Goal: Task Accomplishment & Management: Use online tool/utility

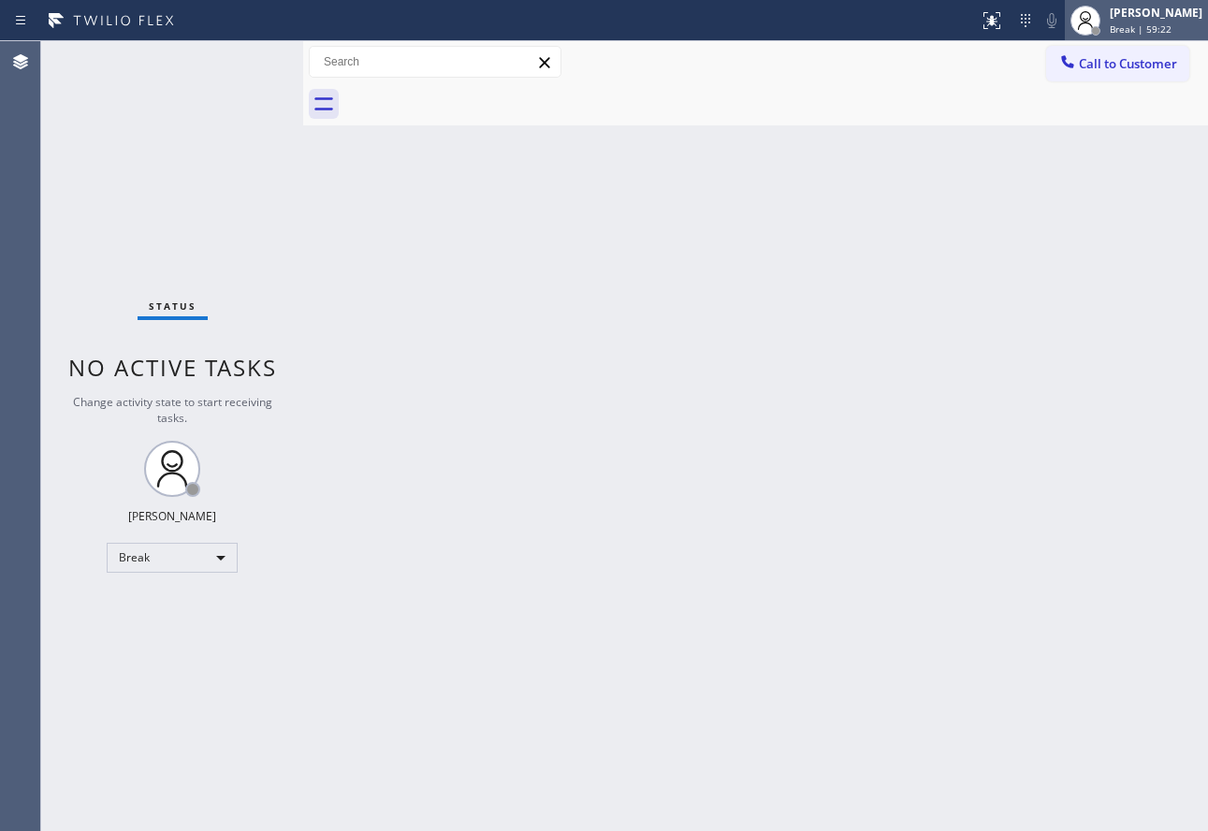
click at [1138, 22] on div "[PERSON_NAME] Break | 59:22" at bounding box center [1157, 20] width 102 height 33
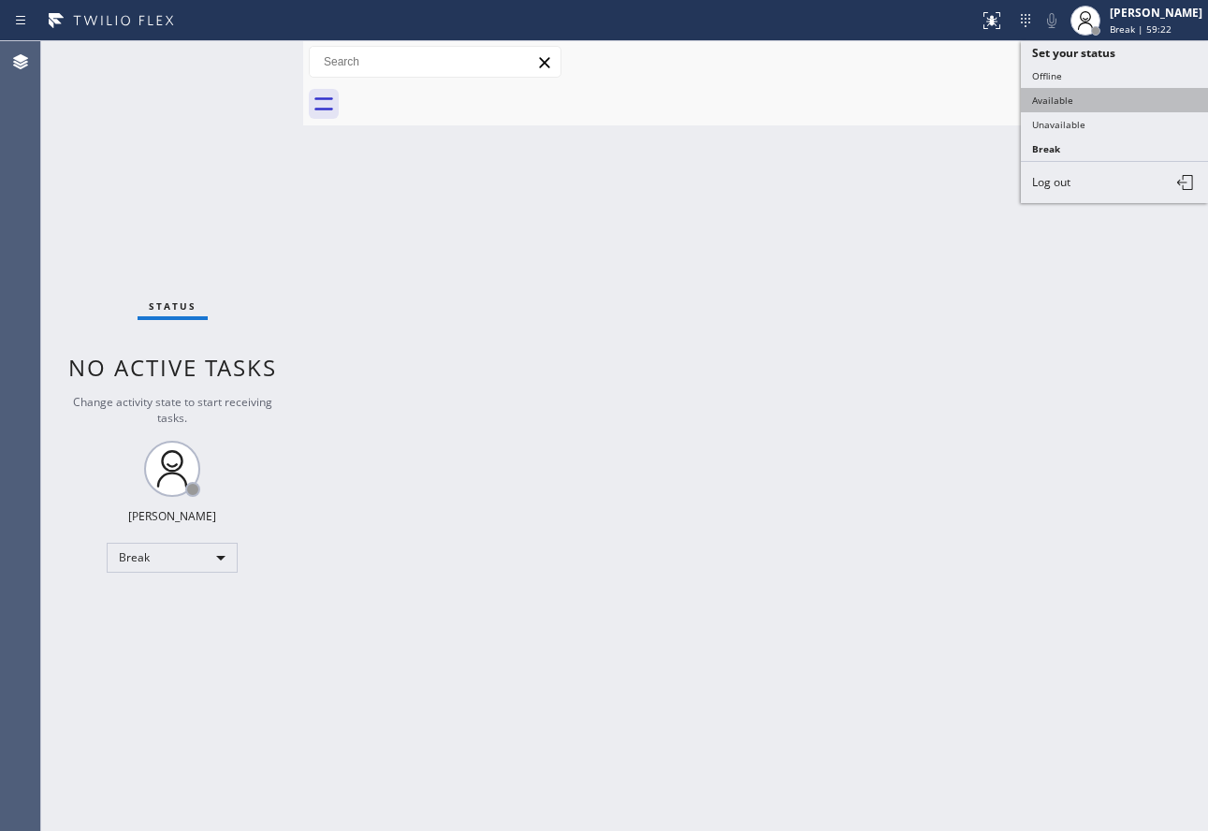
click at [1071, 105] on button "Available" at bounding box center [1114, 100] width 187 height 24
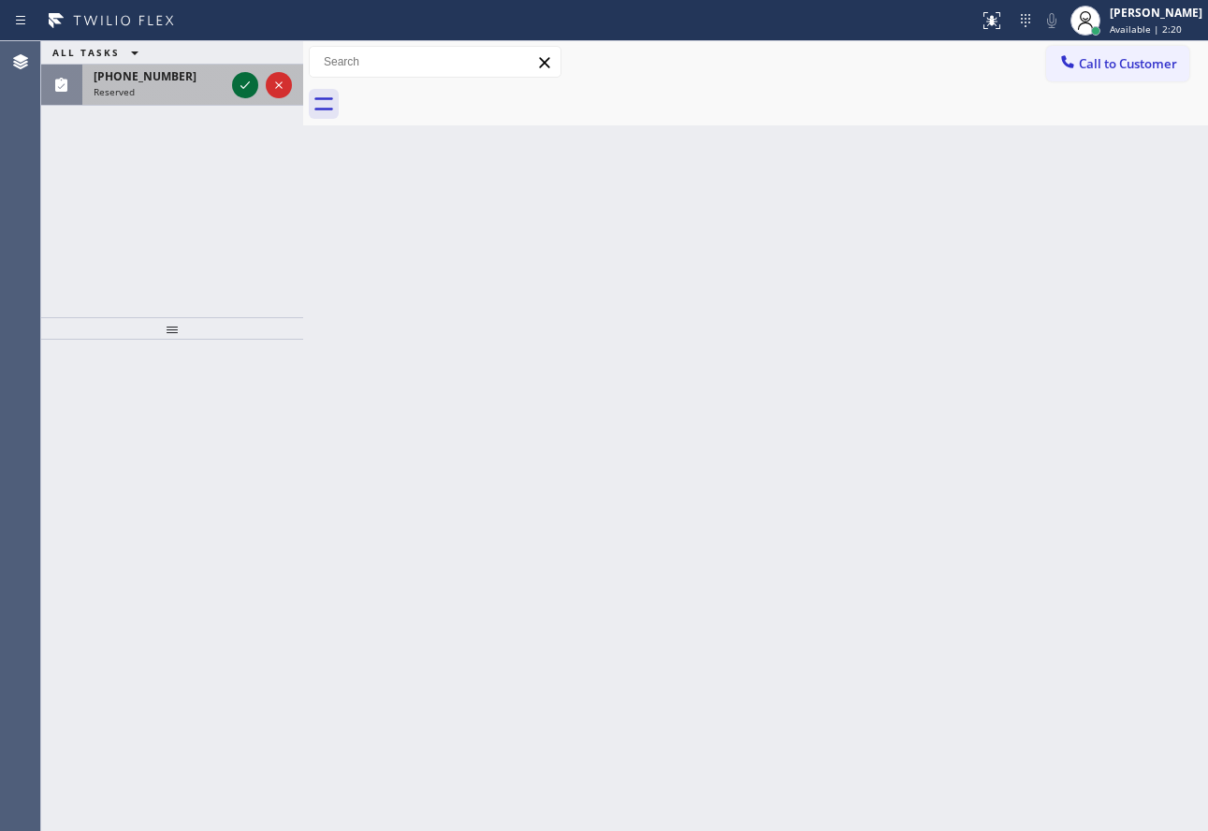
click at [245, 87] on icon at bounding box center [244, 84] width 9 height 7
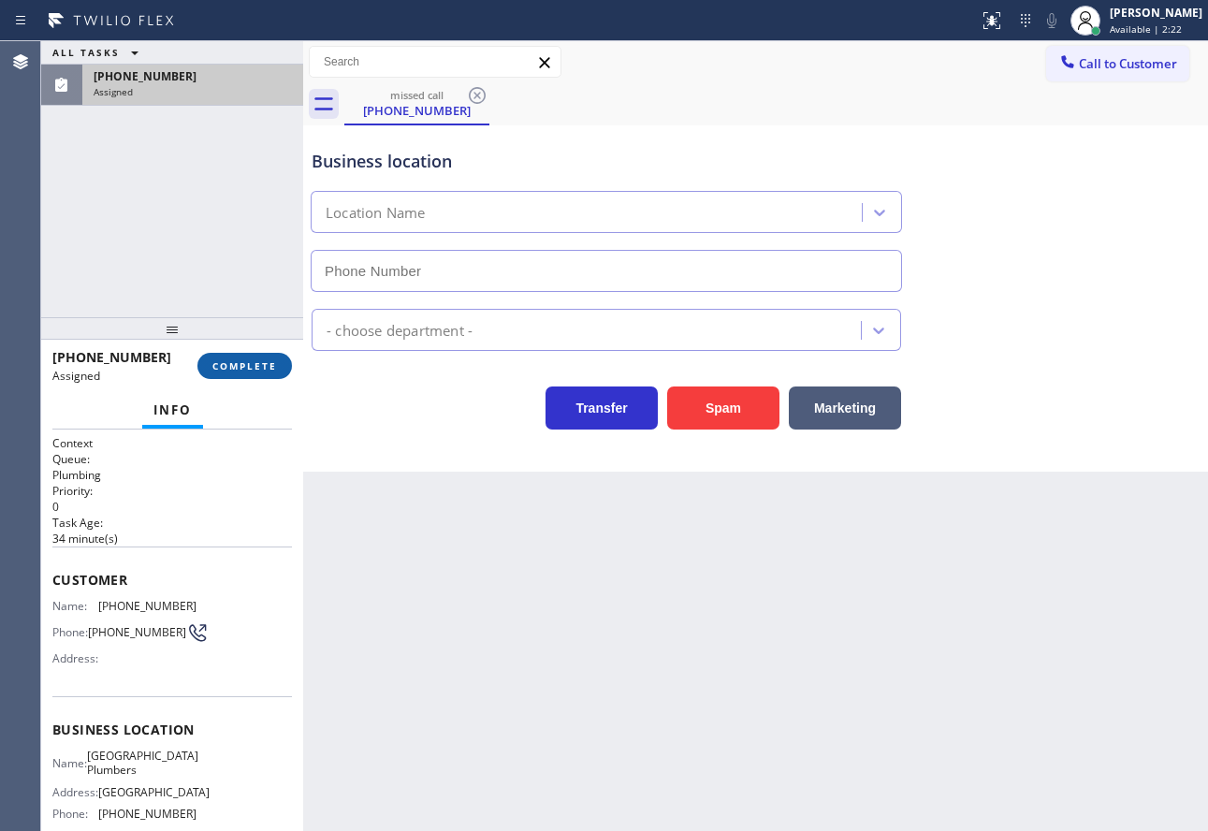
type input "[PHONE_NUMBER]"
click at [267, 366] on span "COMPLETE" at bounding box center [244, 365] width 65 height 13
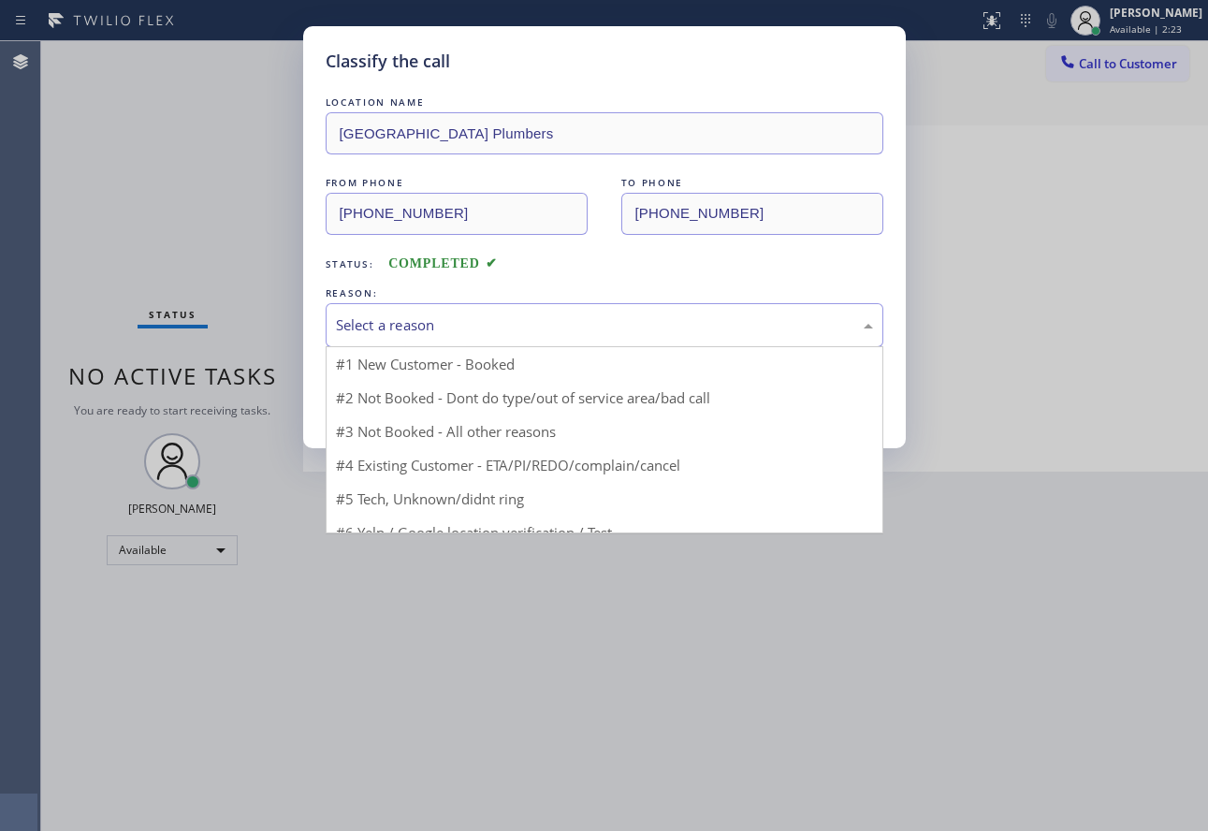
click at [531, 310] on div "Select a reason" at bounding box center [605, 325] width 558 height 44
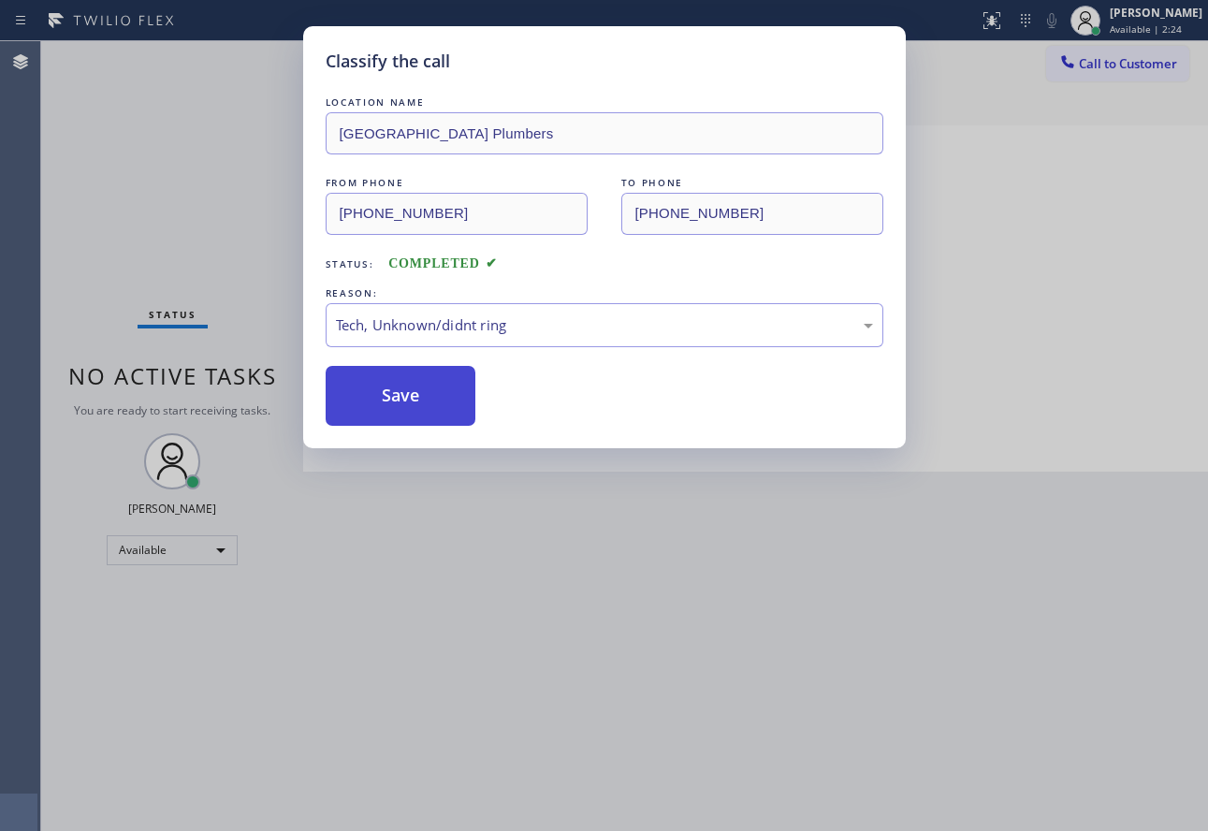
click at [397, 400] on button "Save" at bounding box center [401, 396] width 151 height 60
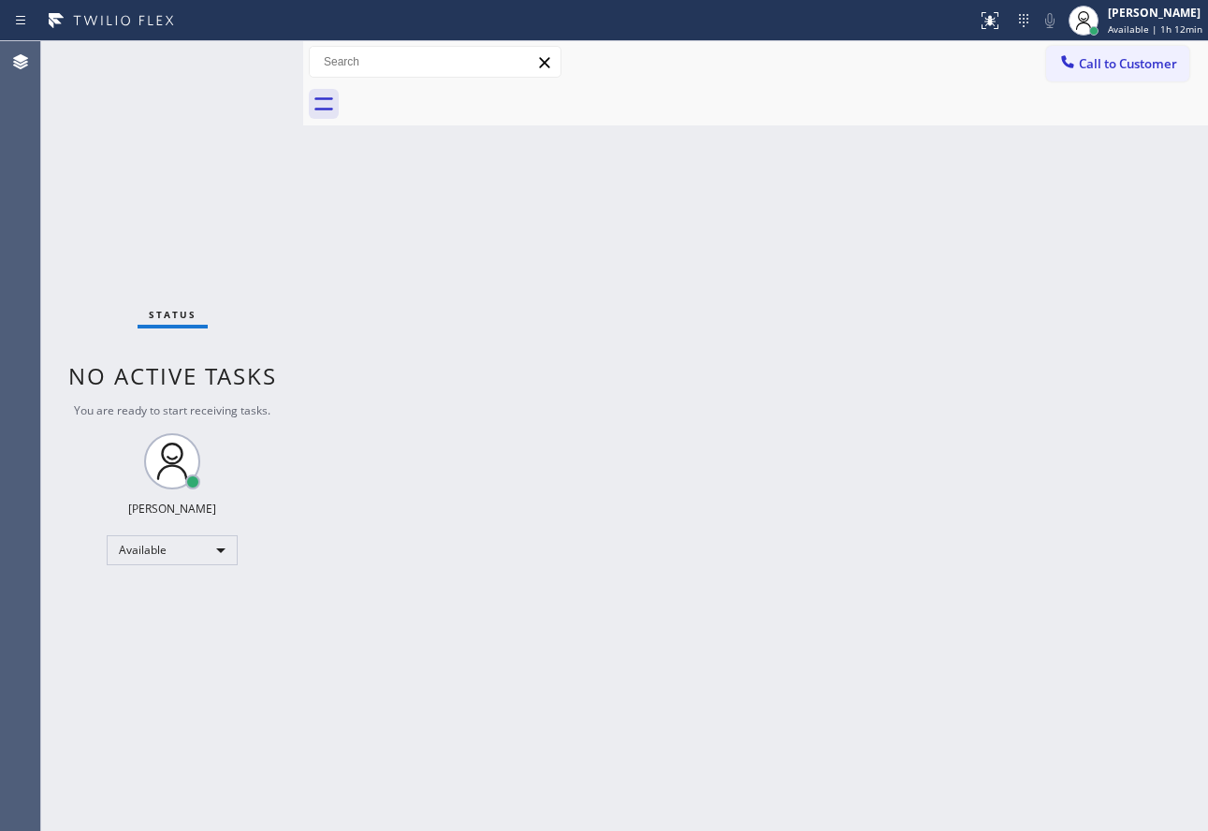
drag, startPoint x: 1161, startPoint y: 21, endPoint x: 1135, endPoint y: 44, distance: 35.1
click at [1161, 21] on div "[PERSON_NAME] Available | 1h 12min" at bounding box center [1156, 20] width 104 height 33
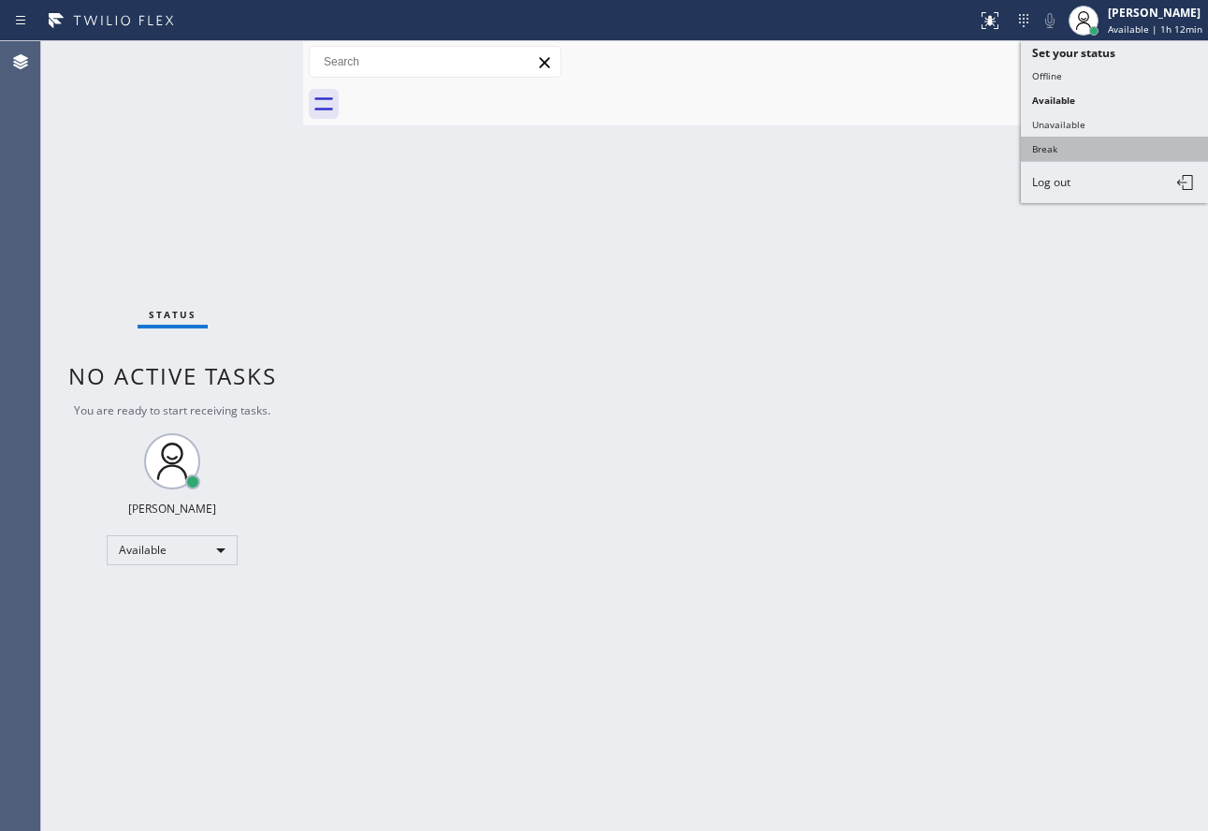
click at [1034, 153] on button "Break" at bounding box center [1114, 149] width 187 height 24
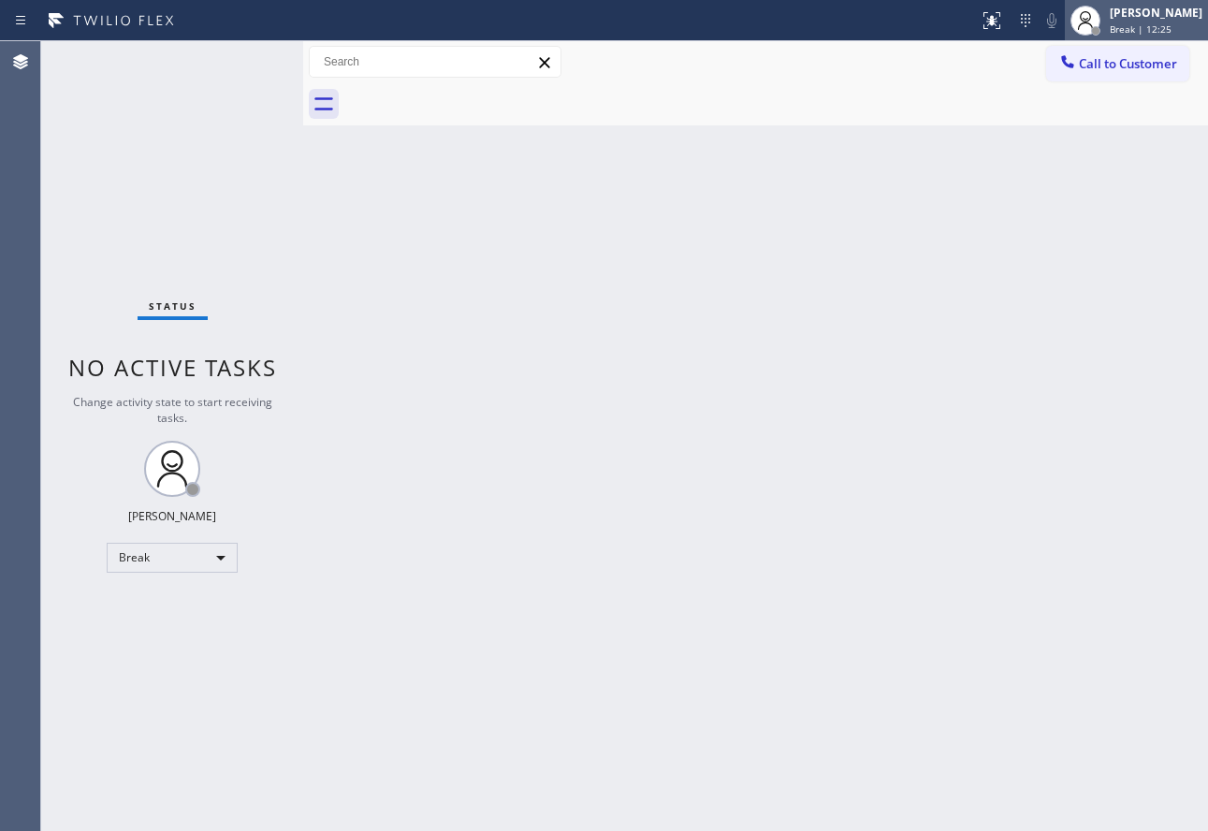
click at [1134, 36] on div "[PERSON_NAME] Break | 12:25" at bounding box center [1157, 20] width 102 height 33
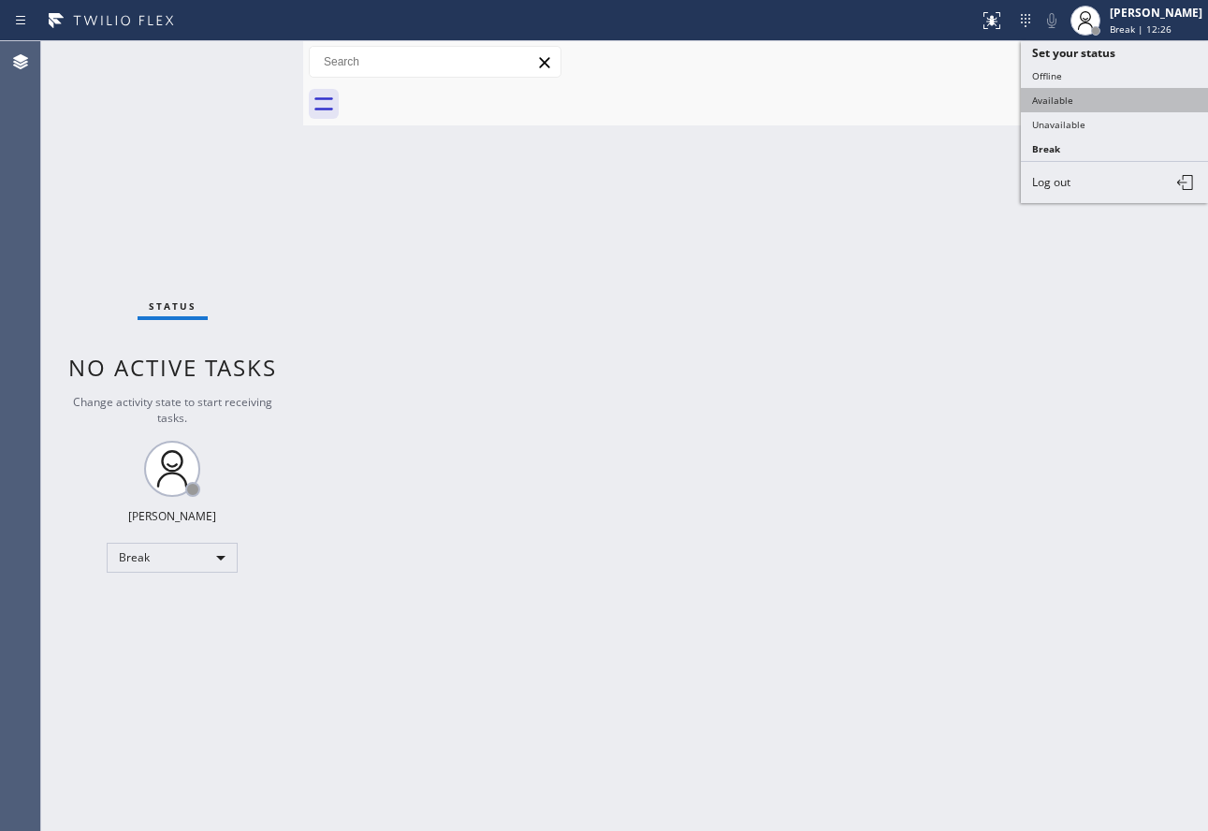
click at [1083, 95] on button "Available" at bounding box center [1114, 100] width 187 height 24
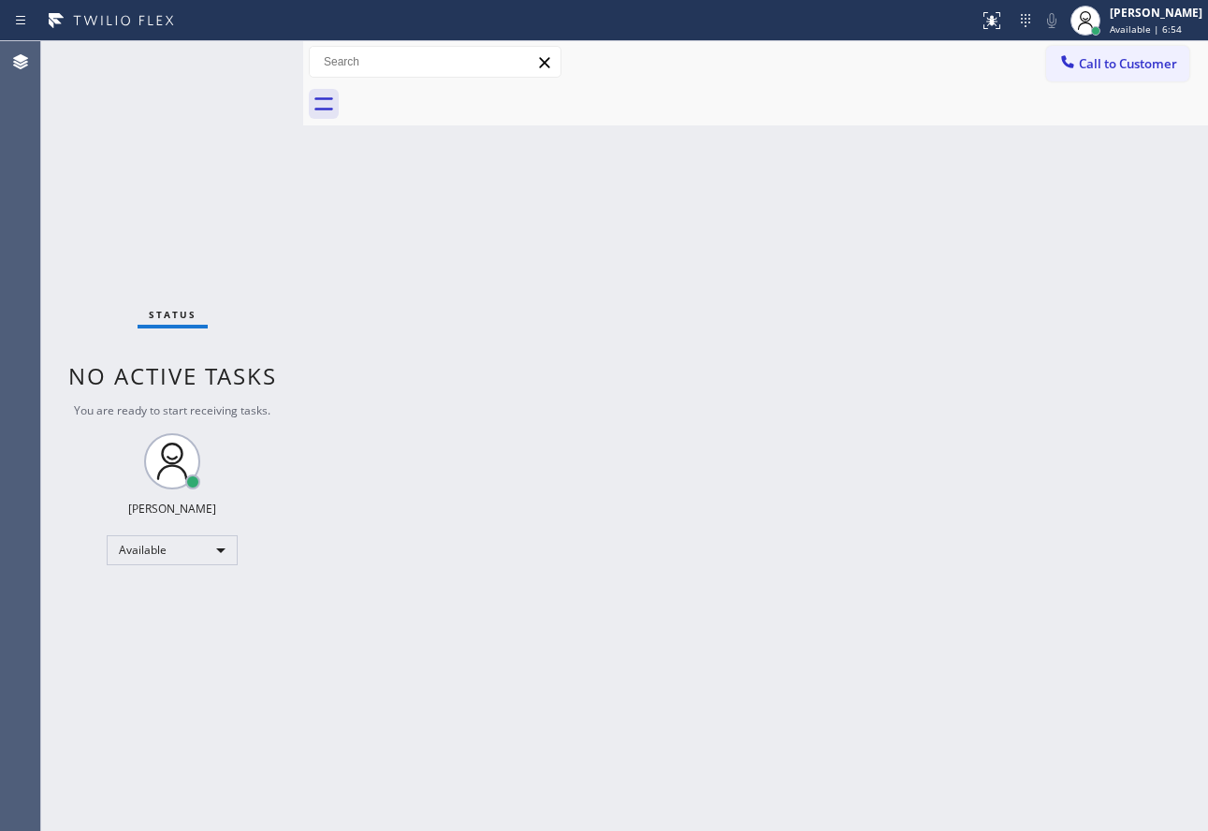
click at [956, 668] on div "Back to Dashboard Change Sender ID Customers Technicians Select a contact Outbo…" at bounding box center [755, 436] width 905 height 790
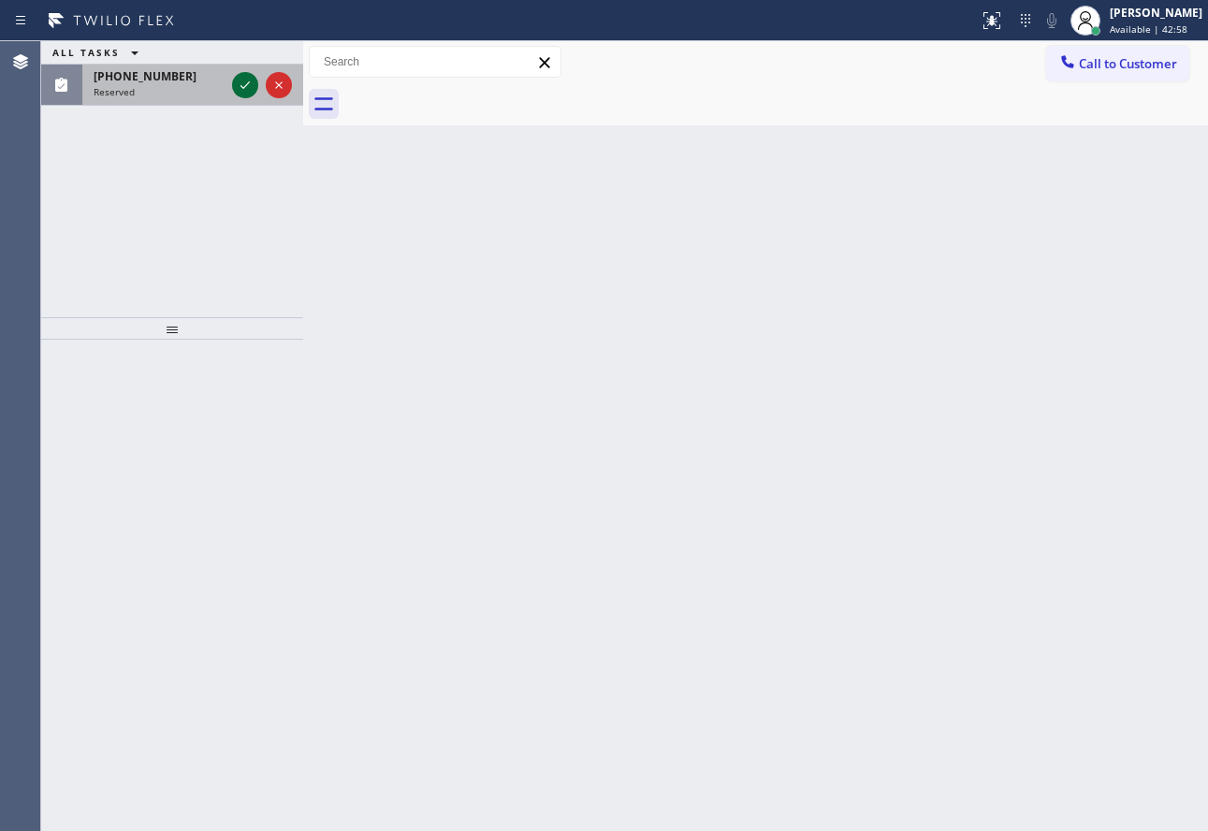
click at [246, 78] on icon at bounding box center [245, 85] width 22 height 22
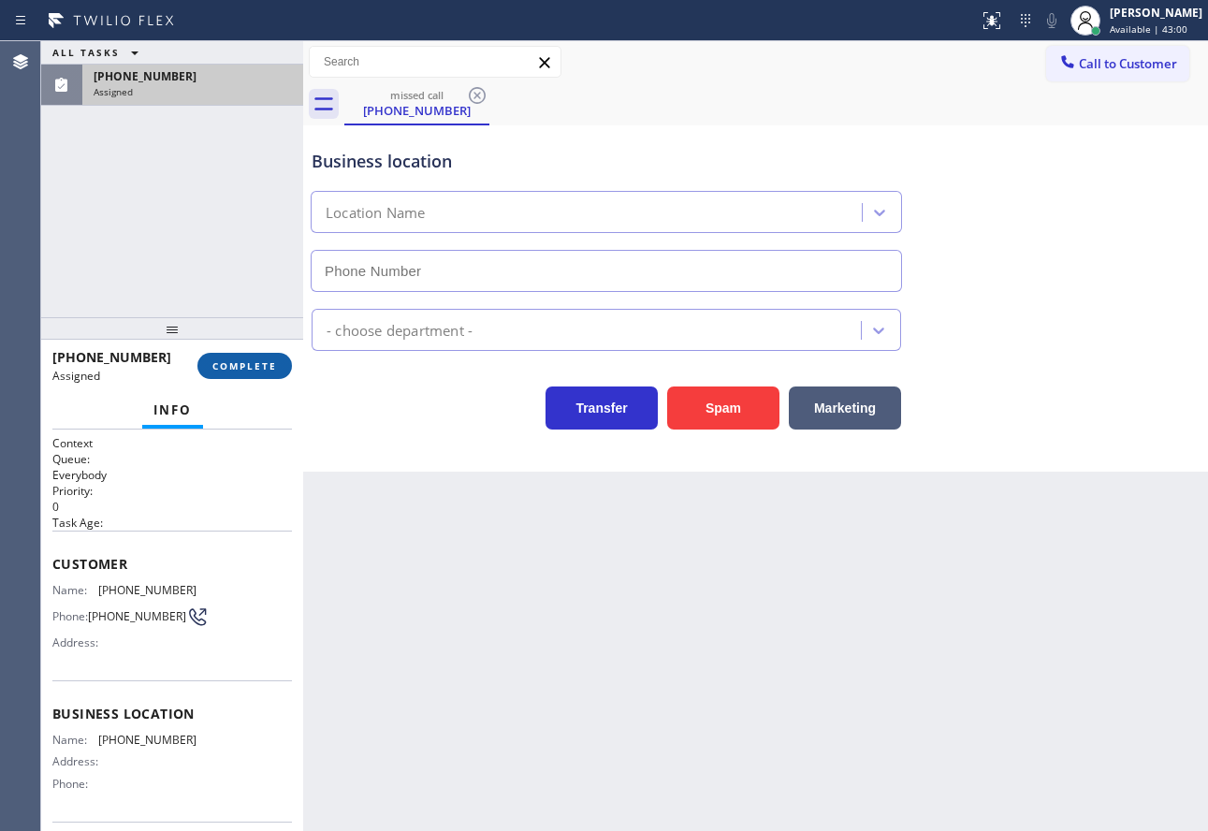
click at [261, 373] on button "COMPLETE" at bounding box center [244, 366] width 95 height 26
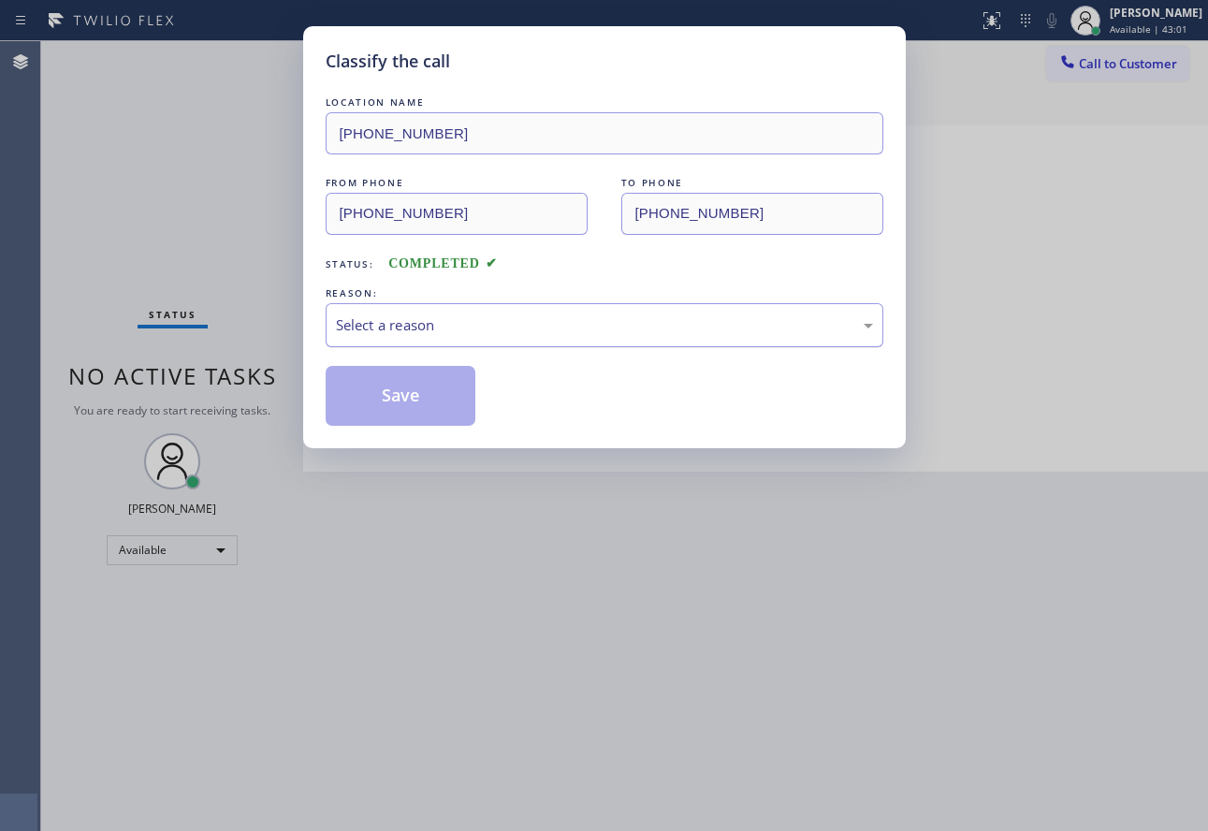
click at [511, 310] on div "Select a reason" at bounding box center [605, 325] width 558 height 44
click at [434, 411] on button "Save" at bounding box center [401, 396] width 151 height 60
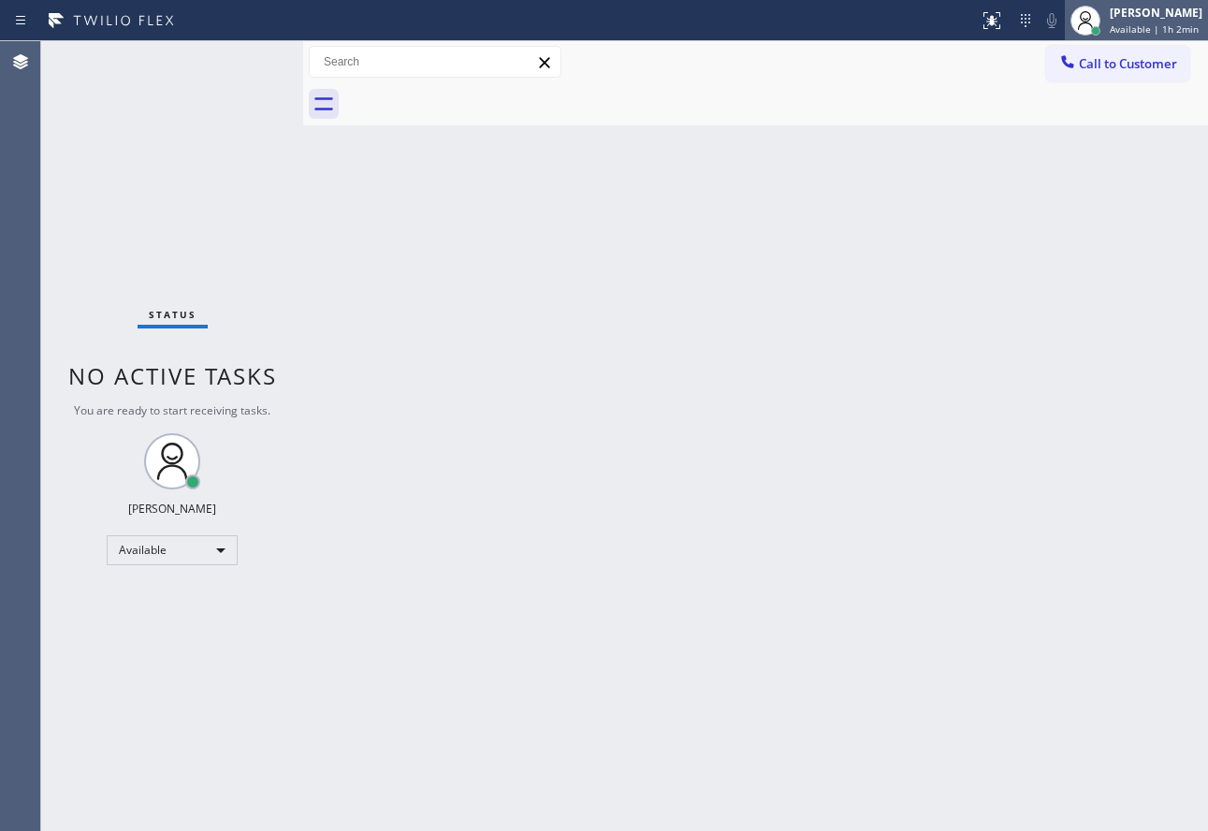
click at [1147, 17] on div "[PERSON_NAME]" at bounding box center [1156, 13] width 93 height 16
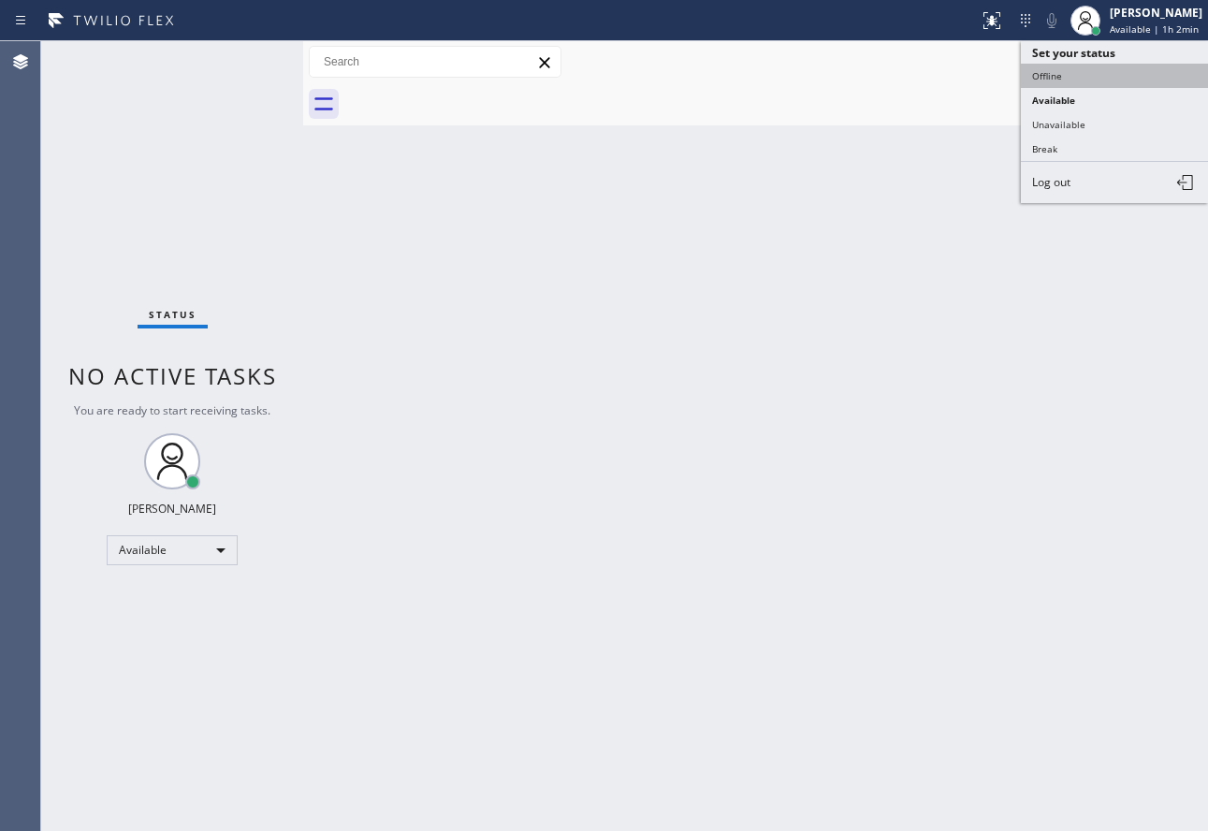
click at [1070, 81] on button "Offline" at bounding box center [1114, 76] width 187 height 24
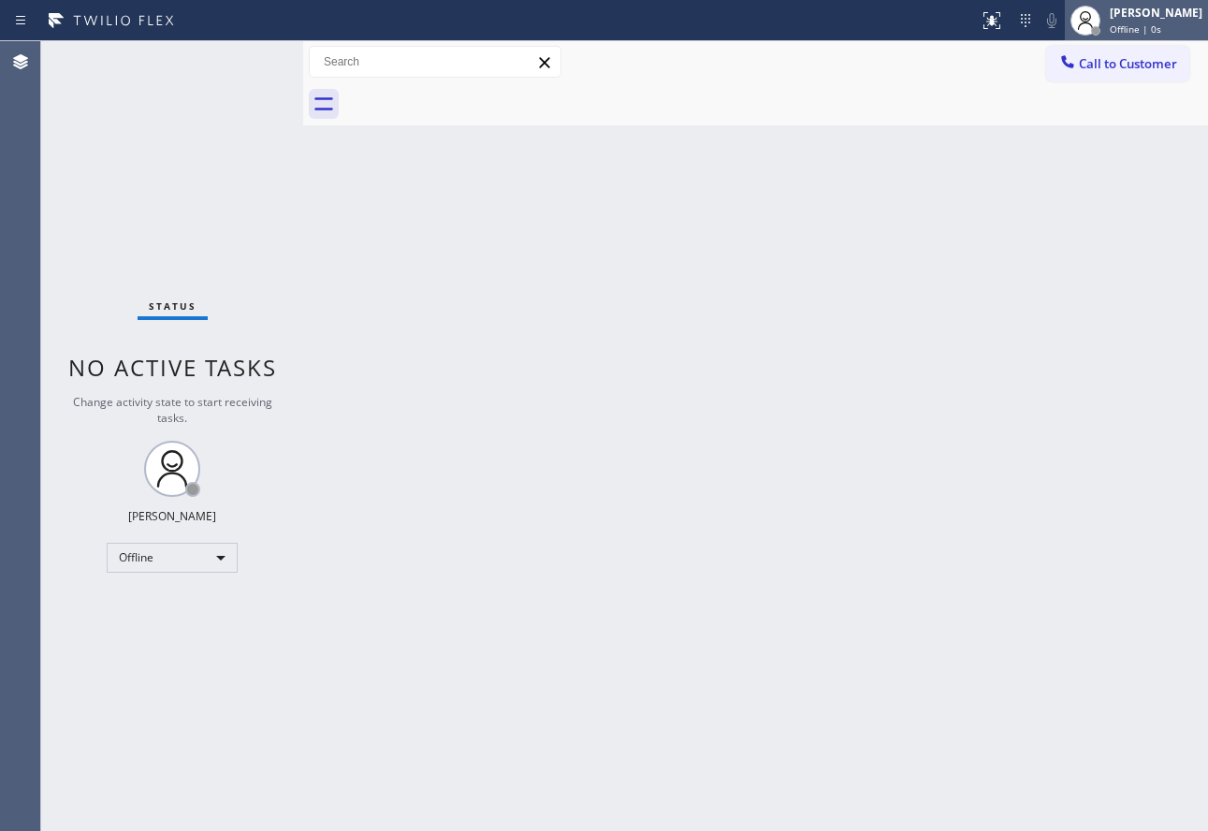
click at [1155, 13] on div "[PERSON_NAME]" at bounding box center [1156, 13] width 93 height 16
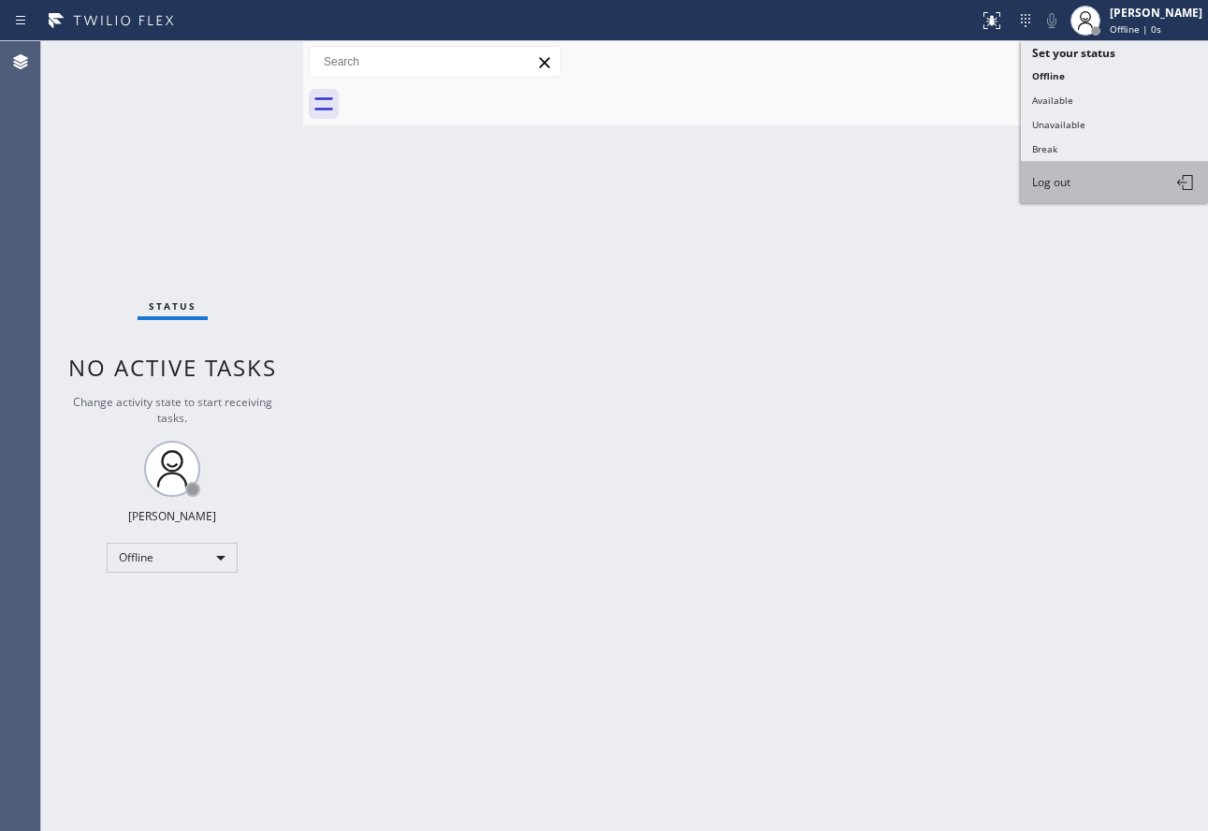
click at [1084, 182] on button "Log out" at bounding box center [1114, 182] width 187 height 41
